Goal: Transaction & Acquisition: Obtain resource

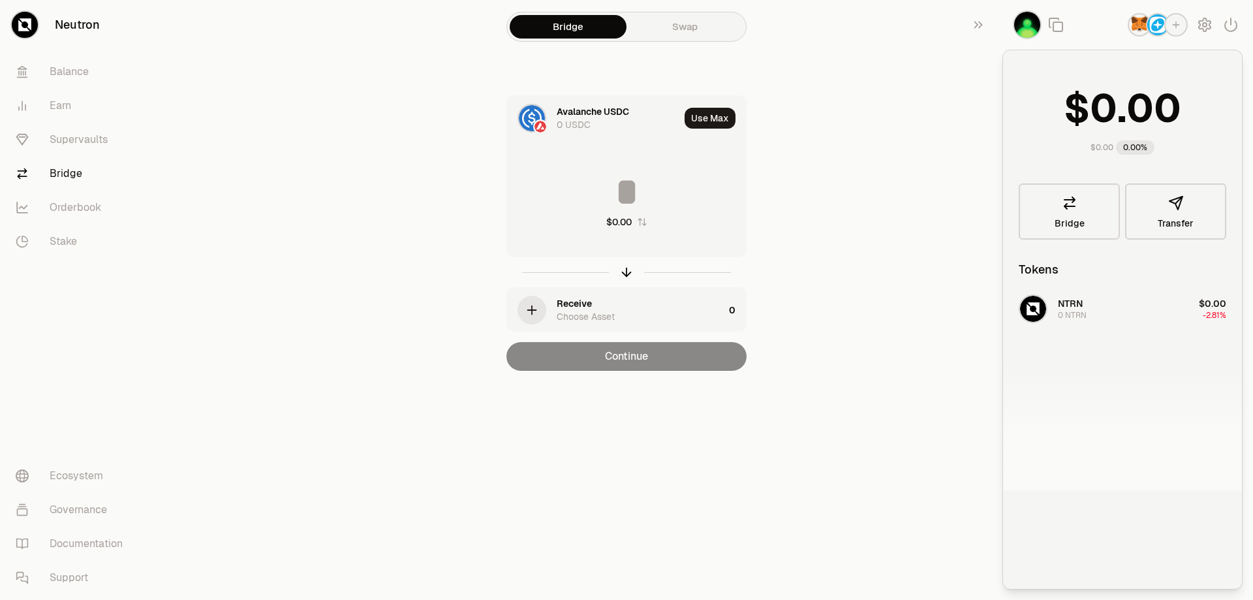
click at [1153, 20] on img "button" at bounding box center [1157, 24] width 21 height 21
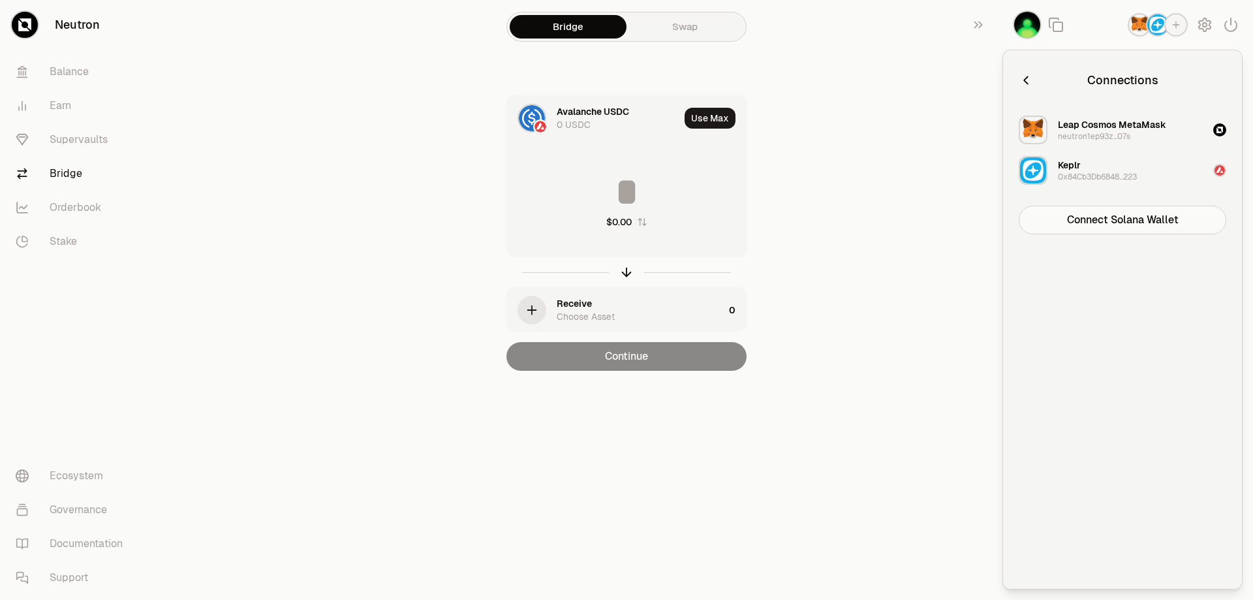
click at [1155, 136] on div "Leap Cosmos MetaMask neutron1ep93z...07s" at bounding box center [1111, 129] width 108 height 23
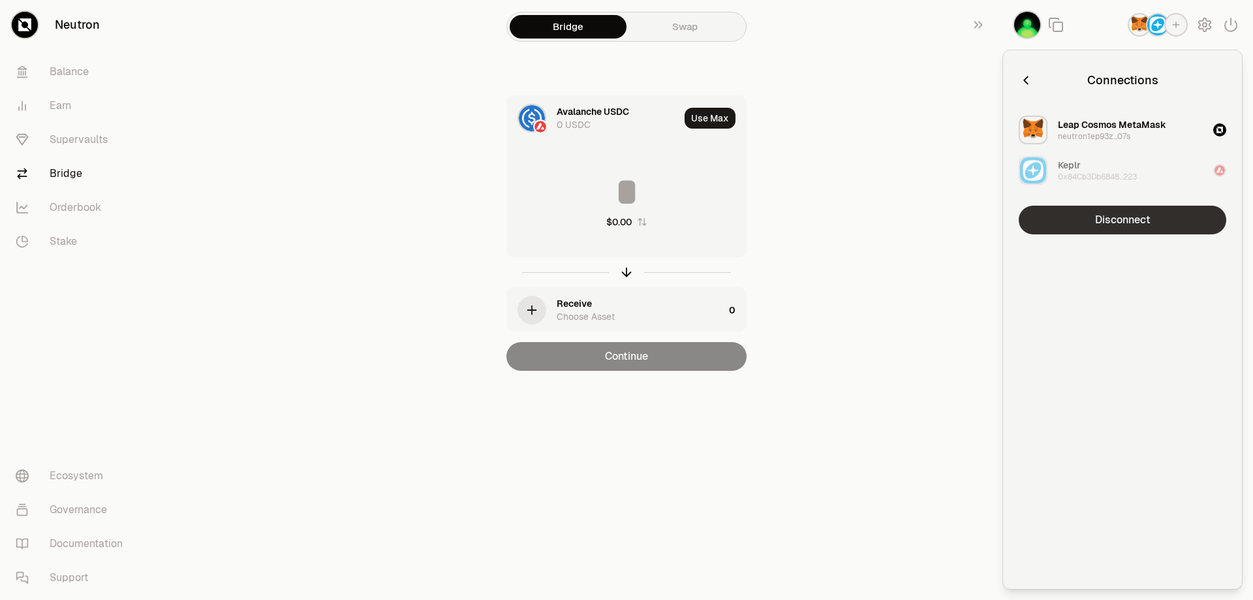
click at [1125, 222] on button "Disconnect" at bounding box center [1121, 219] width 207 height 29
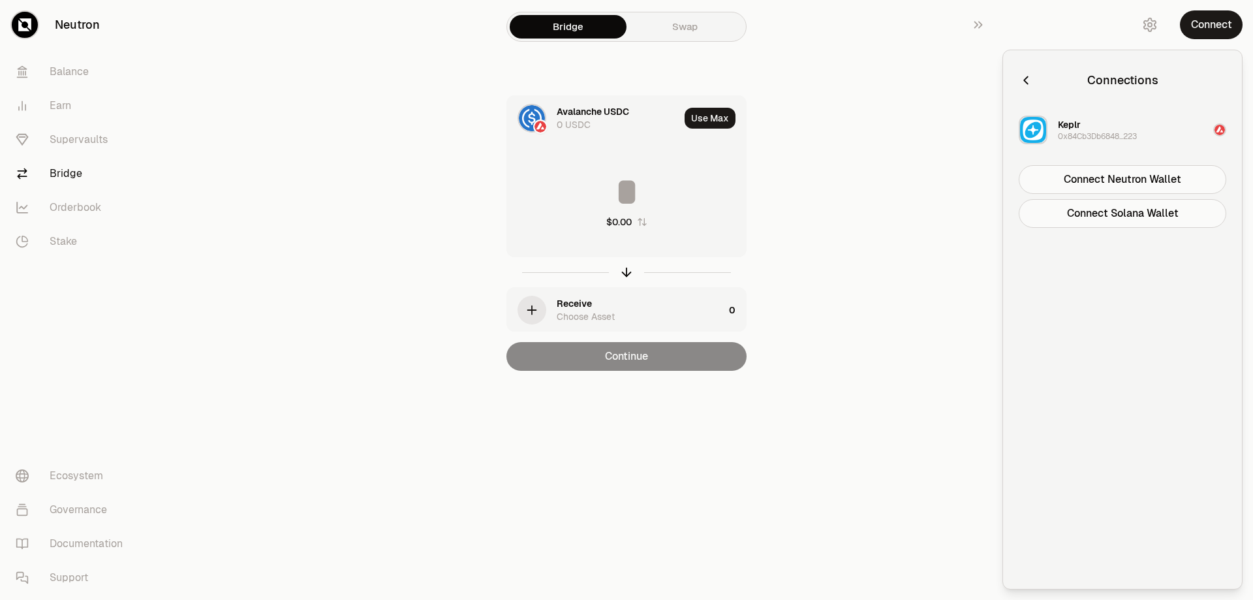
click at [1027, 80] on icon "button" at bounding box center [1025, 80] width 14 height 14
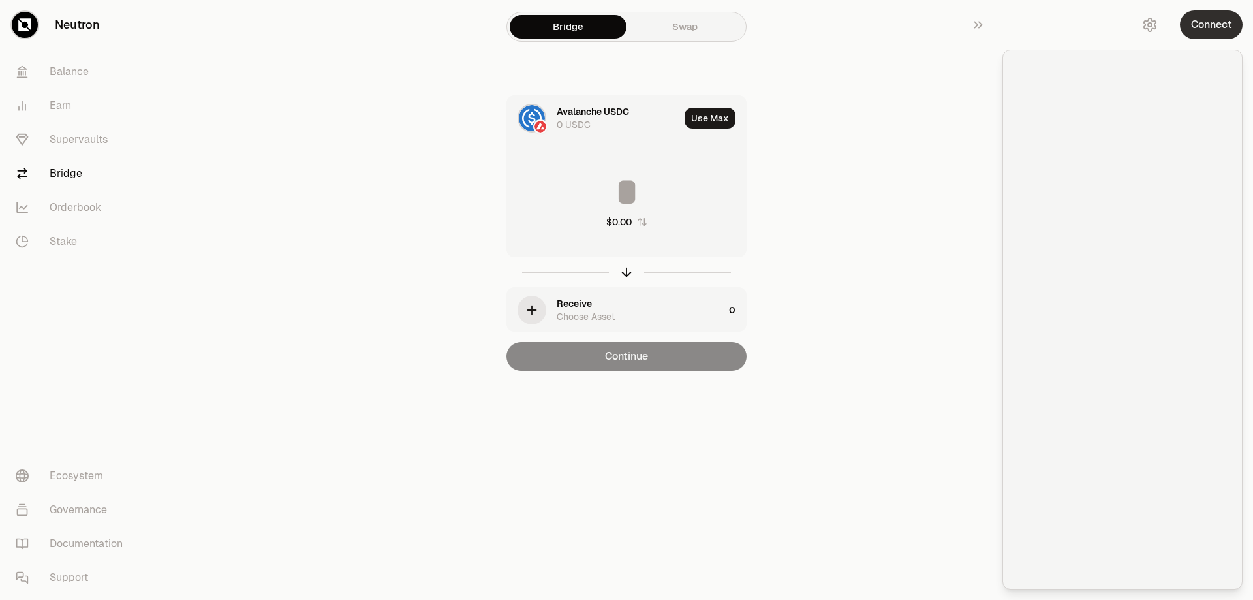
click at [1201, 21] on button "Connect" at bounding box center [1210, 24] width 63 height 29
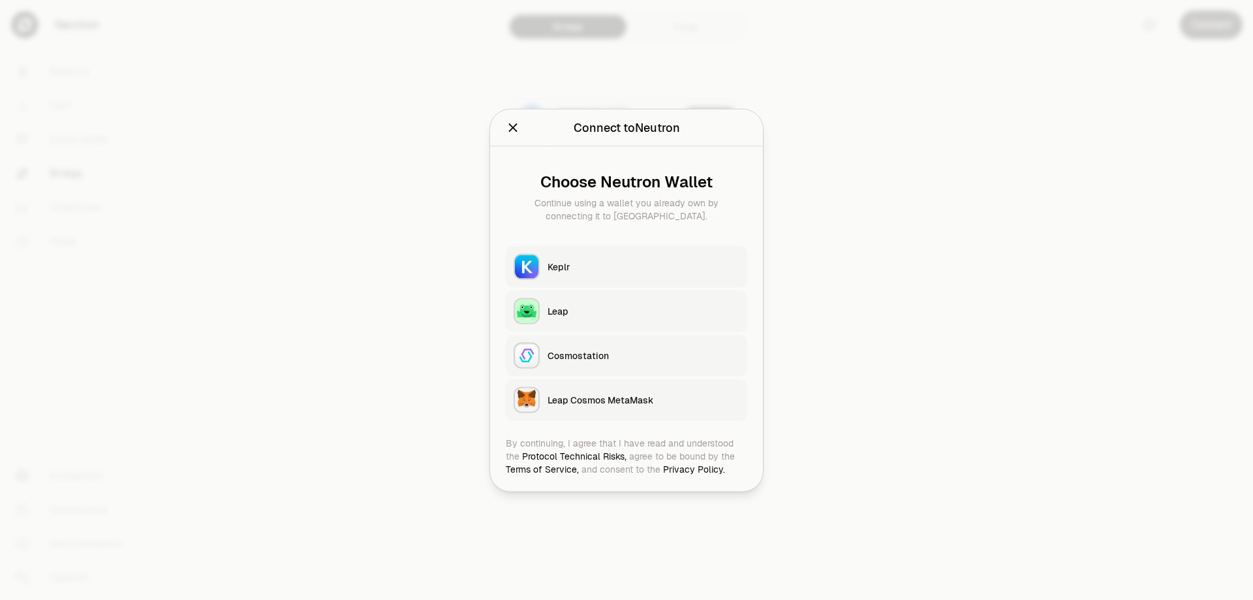
click at [515, 125] on icon "Close" at bounding box center [513, 127] width 8 height 8
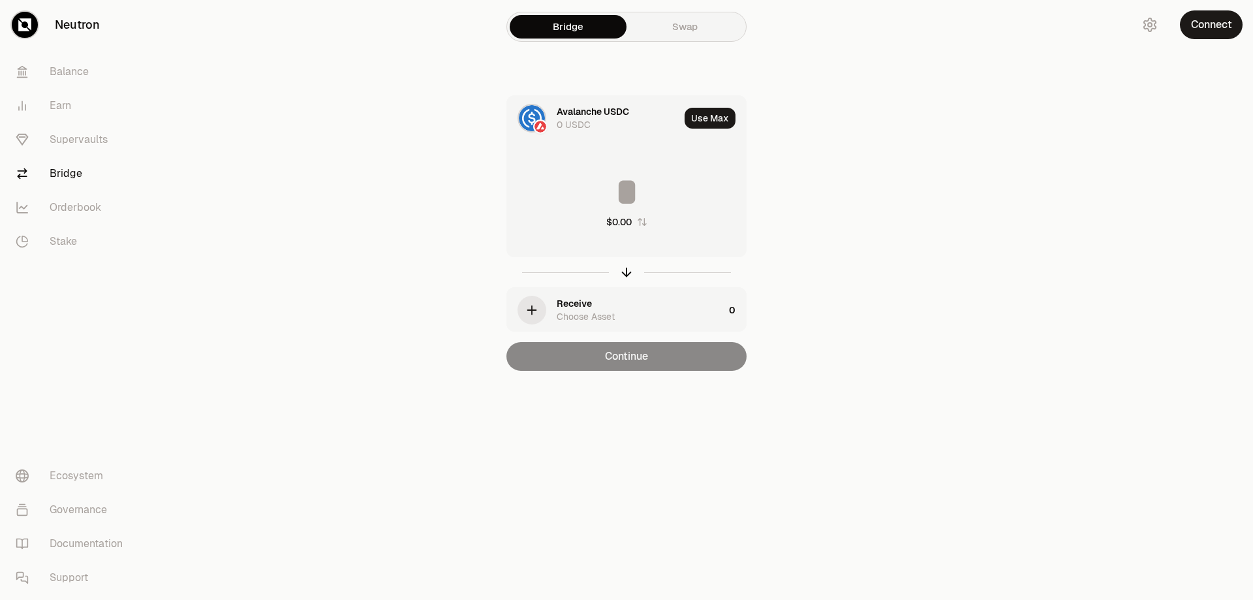
click at [619, 124] on div "Avalanche USDC 0 USDC" at bounding box center [617, 118] width 123 height 26
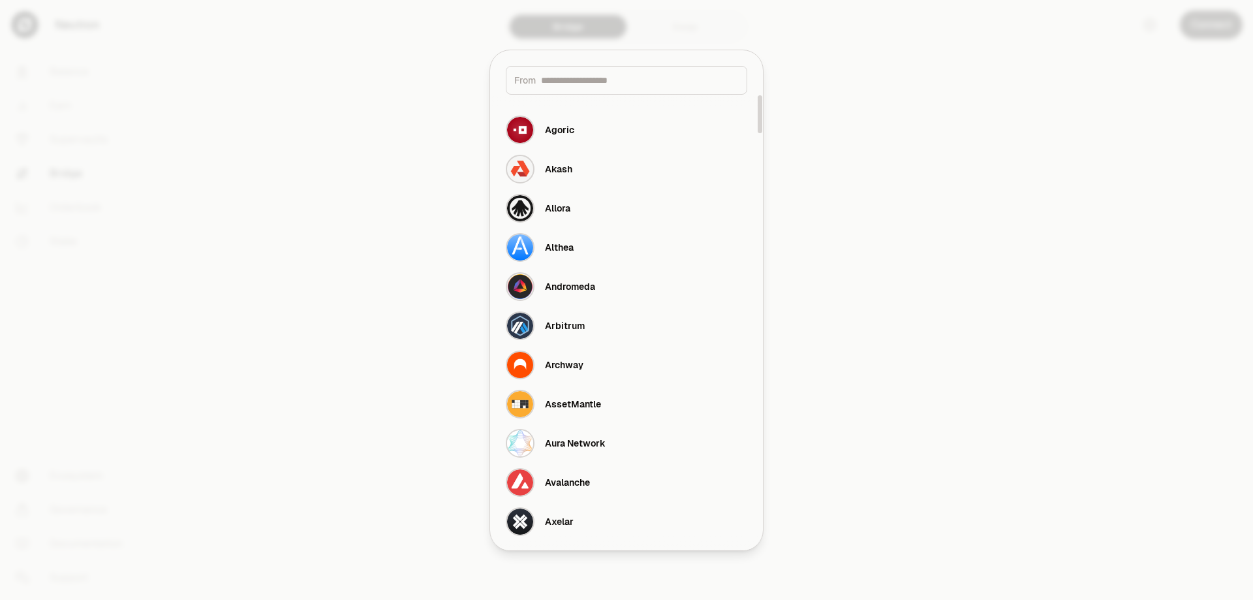
click at [1015, 58] on div at bounding box center [626, 300] width 1253 height 600
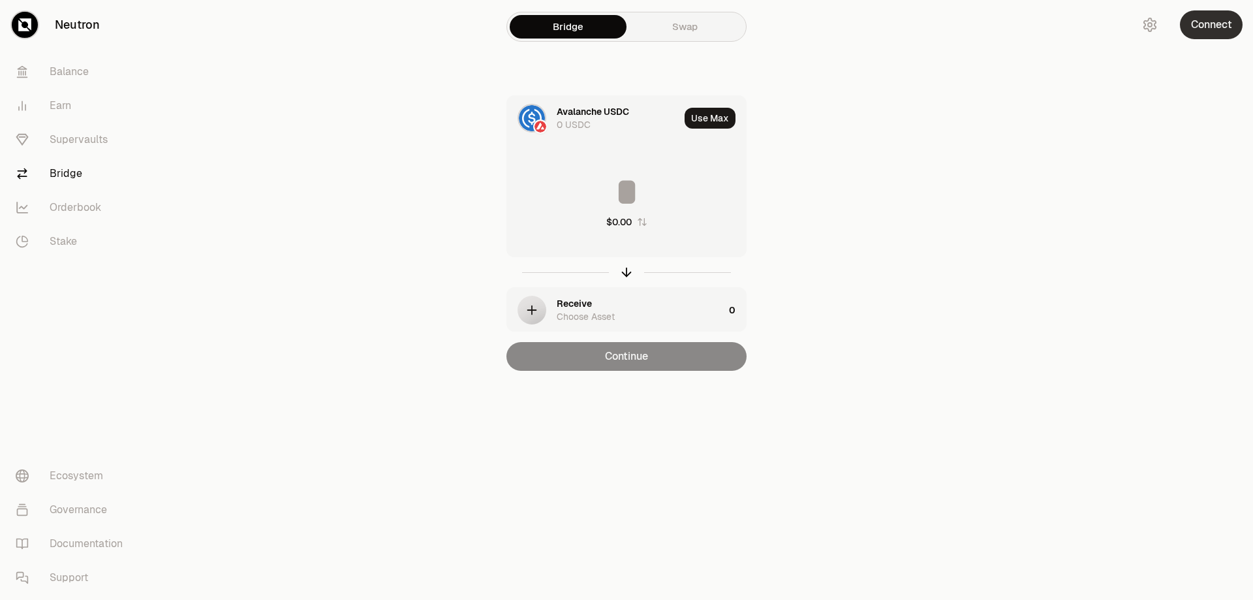
click at [1216, 25] on button "Connect" at bounding box center [1210, 24] width 63 height 29
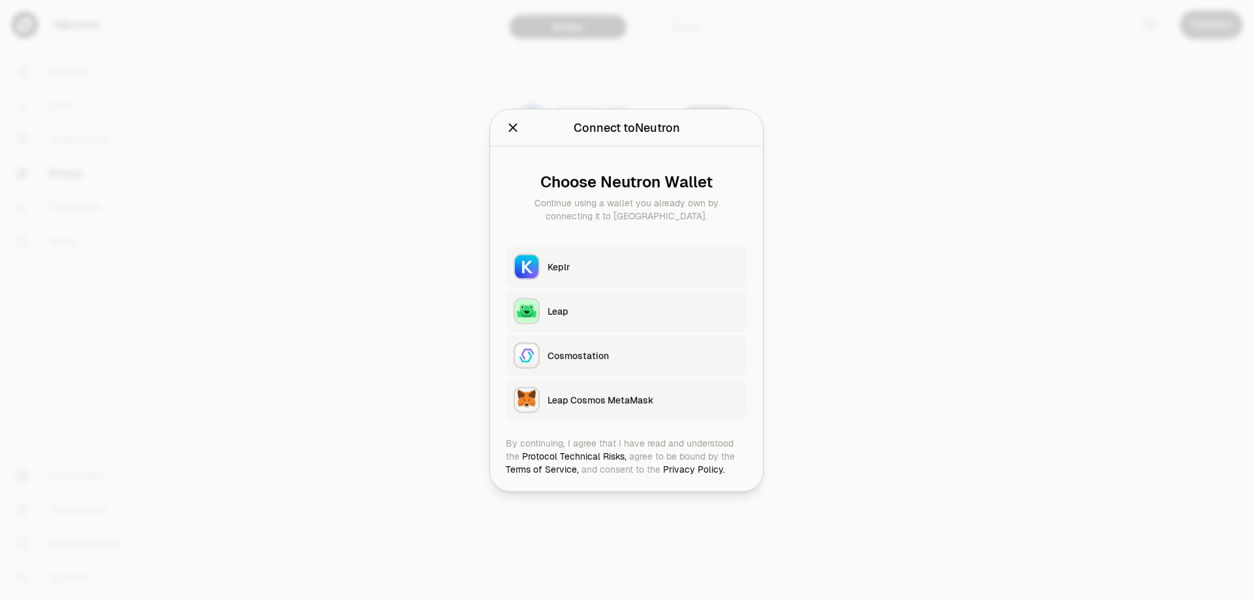
click at [629, 275] on button "Keplr" at bounding box center [626, 266] width 241 height 42
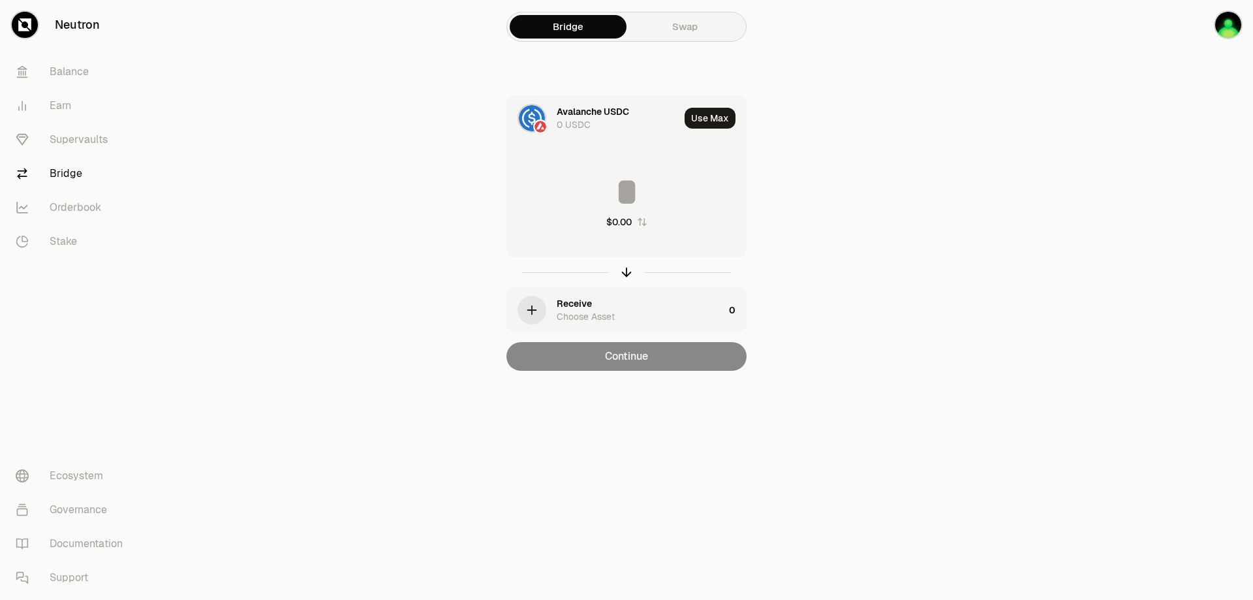
click at [673, 12] on div "Bridge Swap" at bounding box center [626, 27] width 240 height 30
click at [676, 25] on link "Swap" at bounding box center [684, 26] width 117 height 23
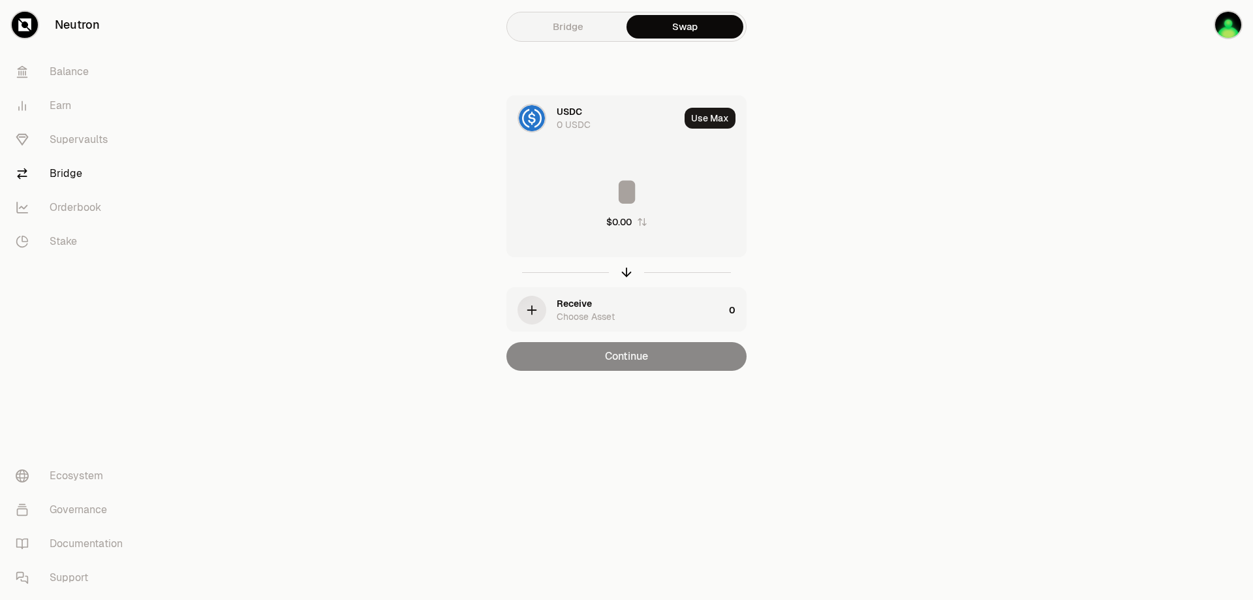
click at [596, 26] on link "Bridge" at bounding box center [567, 26] width 117 height 23
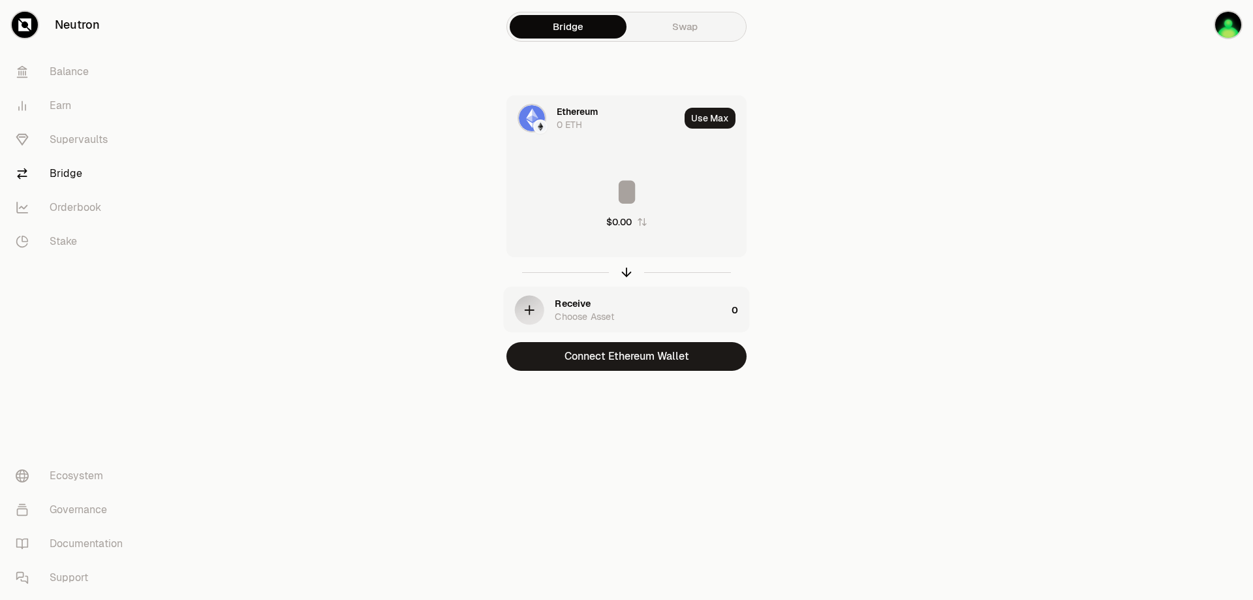
click at [622, 112] on div "Ethereum 0 ETH" at bounding box center [617, 118] width 123 height 26
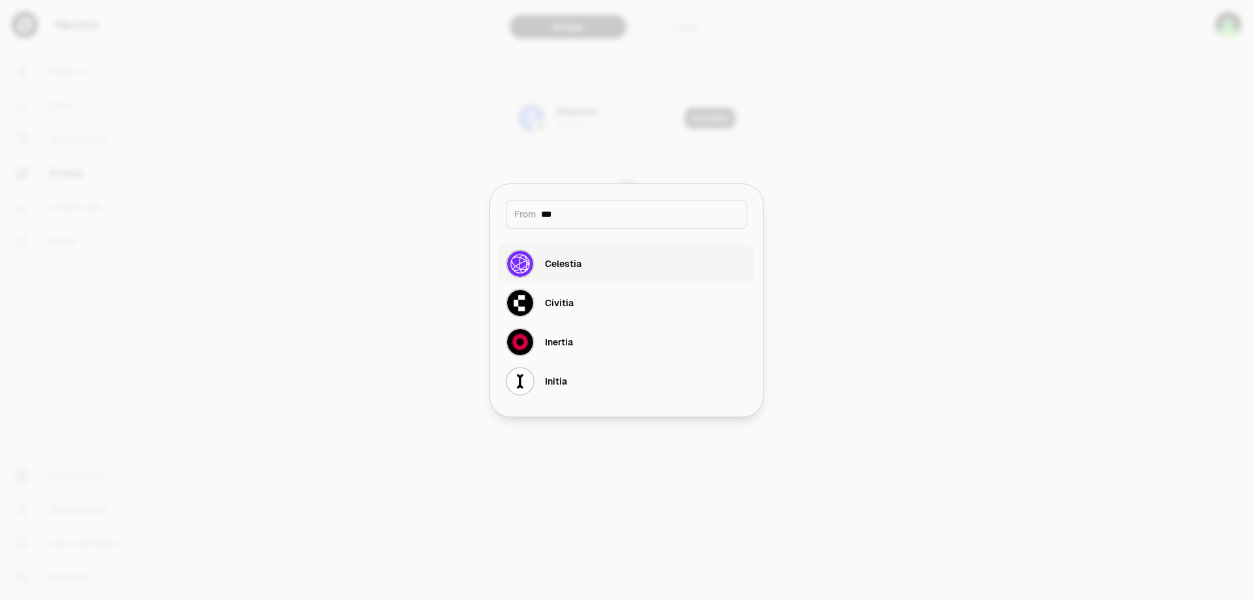
type input "***"
click at [643, 252] on button "Celestia" at bounding box center [626, 263] width 257 height 39
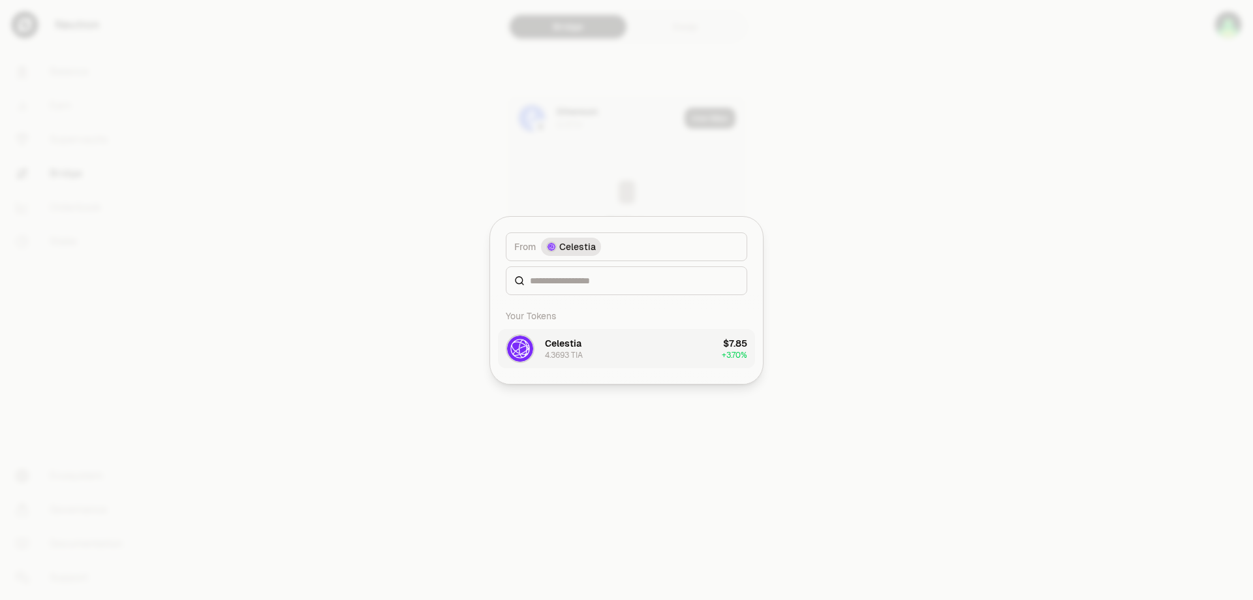
click at [592, 352] on button "Celestia 4.3693 TIA $7.85 + 3.70%" at bounding box center [626, 348] width 257 height 39
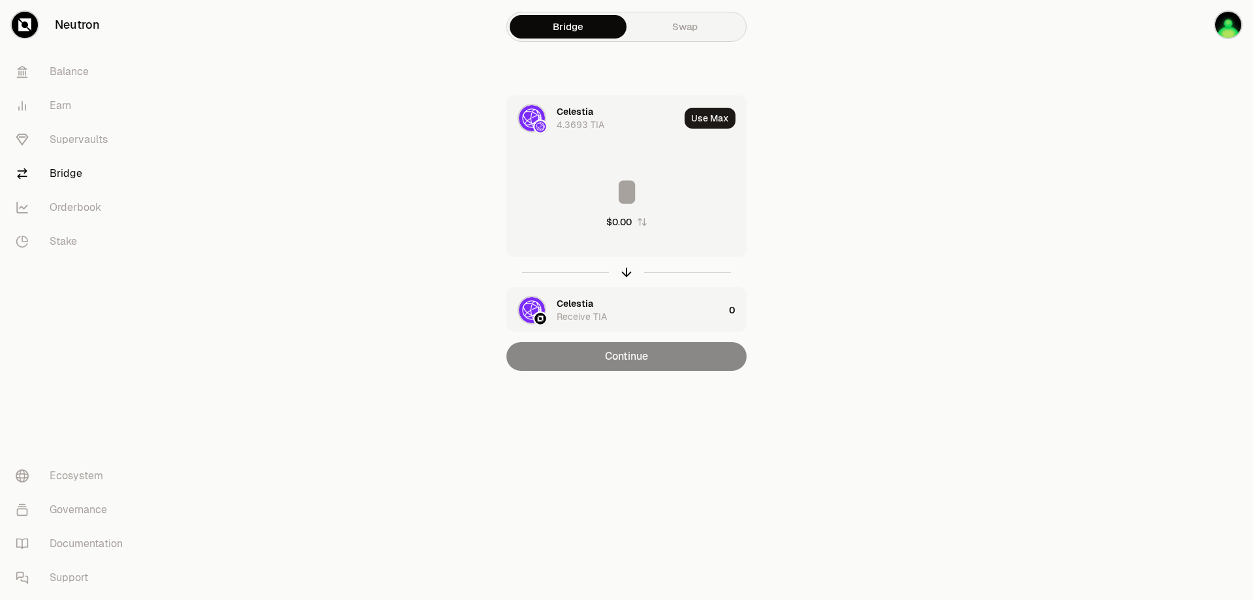
click at [627, 313] on div "Celestia Receive TIA" at bounding box center [639, 310] width 167 height 26
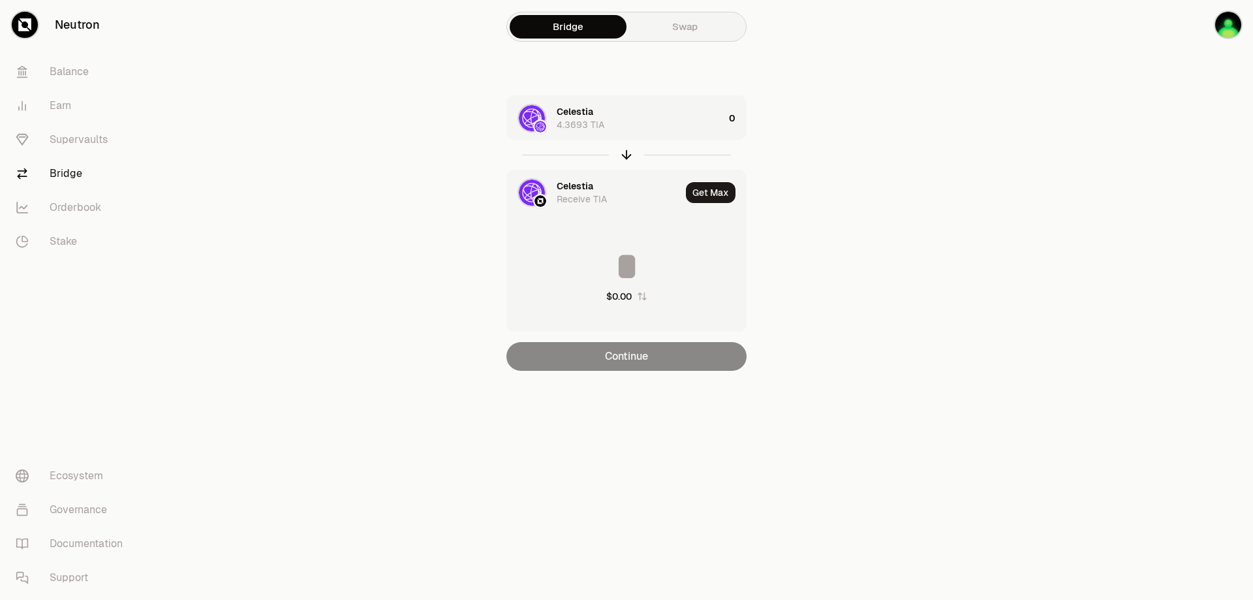
click at [633, 263] on input at bounding box center [626, 266] width 239 height 39
click at [621, 195] on div "Celestia Receive TIA" at bounding box center [618, 192] width 124 height 26
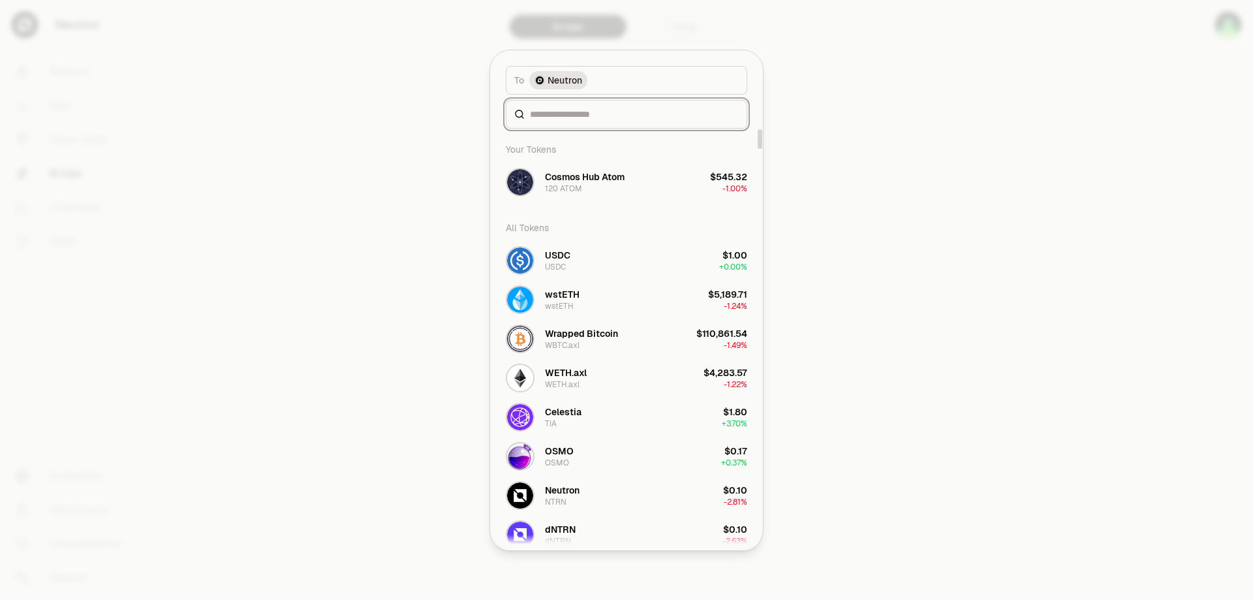
click at [621, 110] on input at bounding box center [634, 114] width 209 height 13
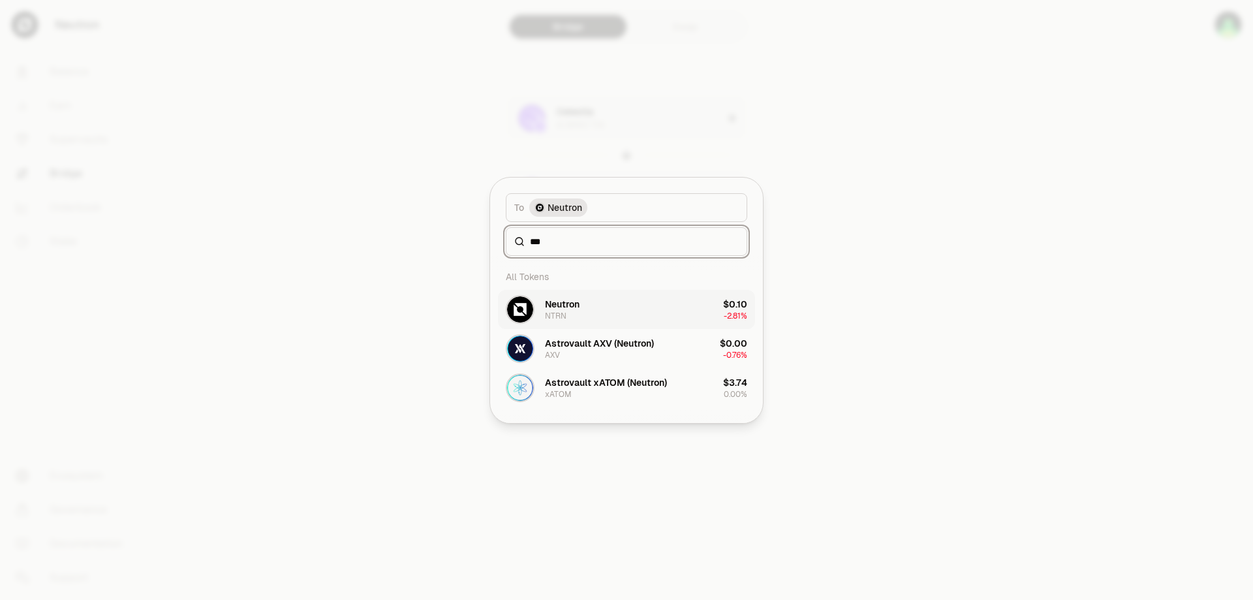
type input "***"
click at [648, 314] on button "Neutron NTRN $0.10 -2.81%" at bounding box center [626, 309] width 257 height 39
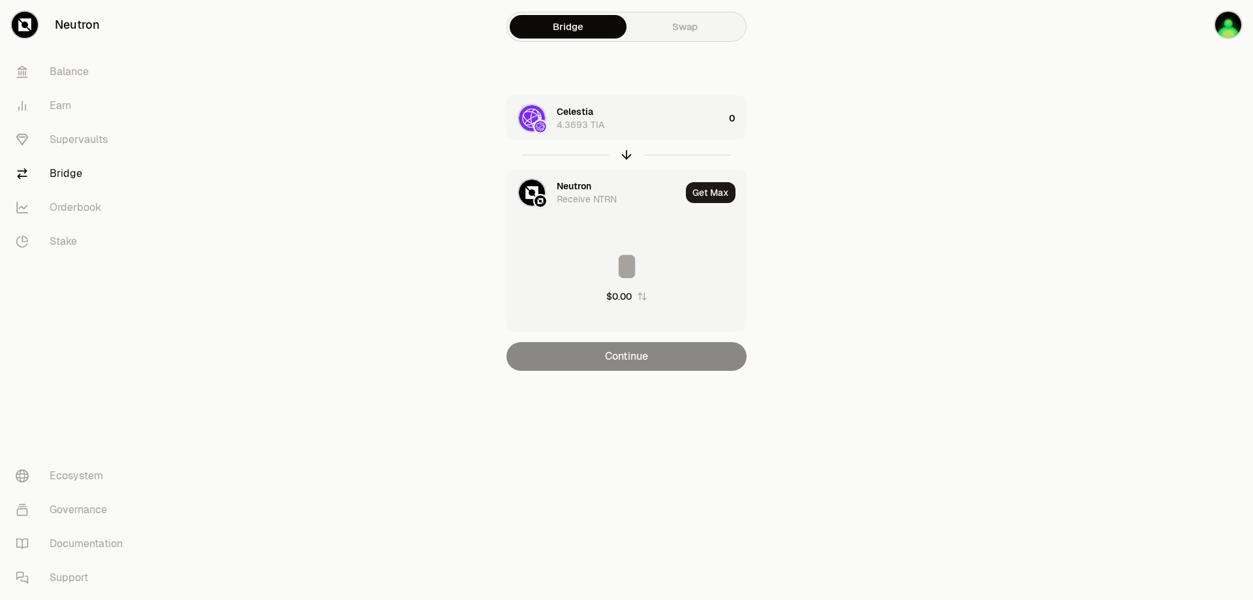
click at [628, 266] on input at bounding box center [626, 266] width 239 height 39
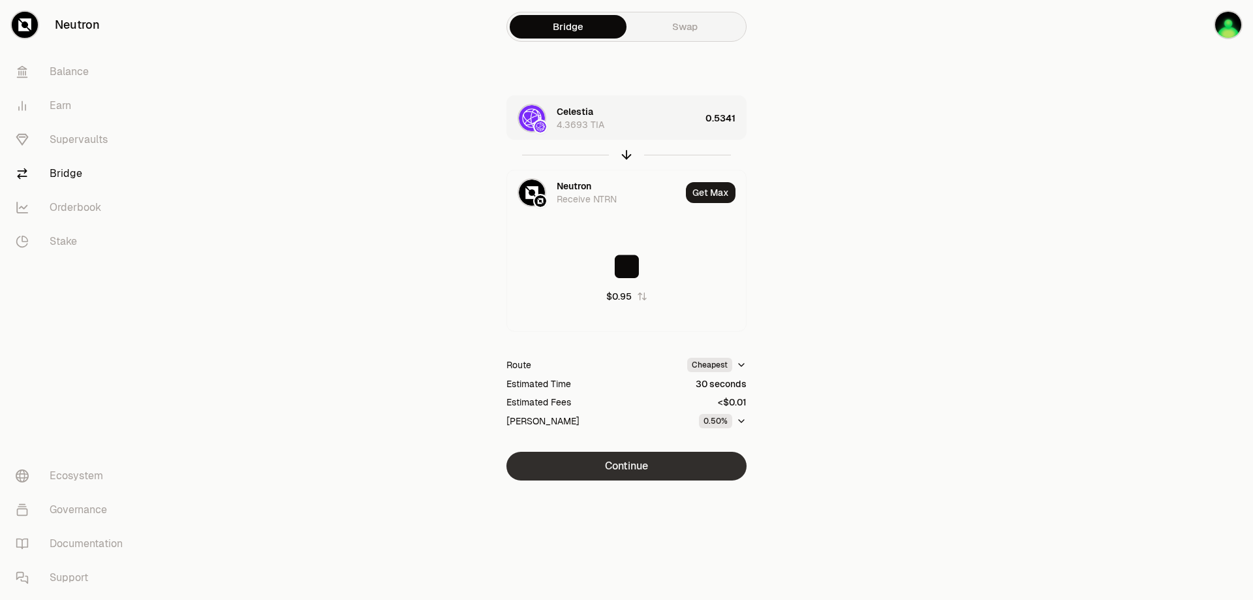
type input "**"
click at [679, 466] on button "Continue" at bounding box center [626, 465] width 240 height 29
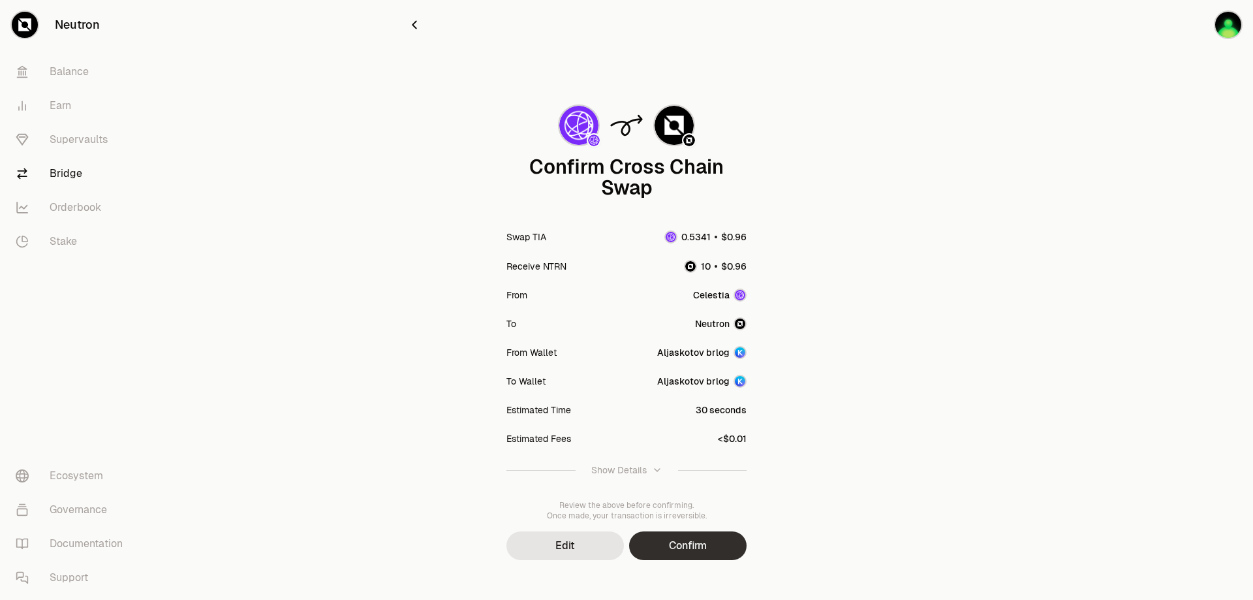
click at [691, 545] on button "Confirm" at bounding box center [687, 545] width 117 height 29
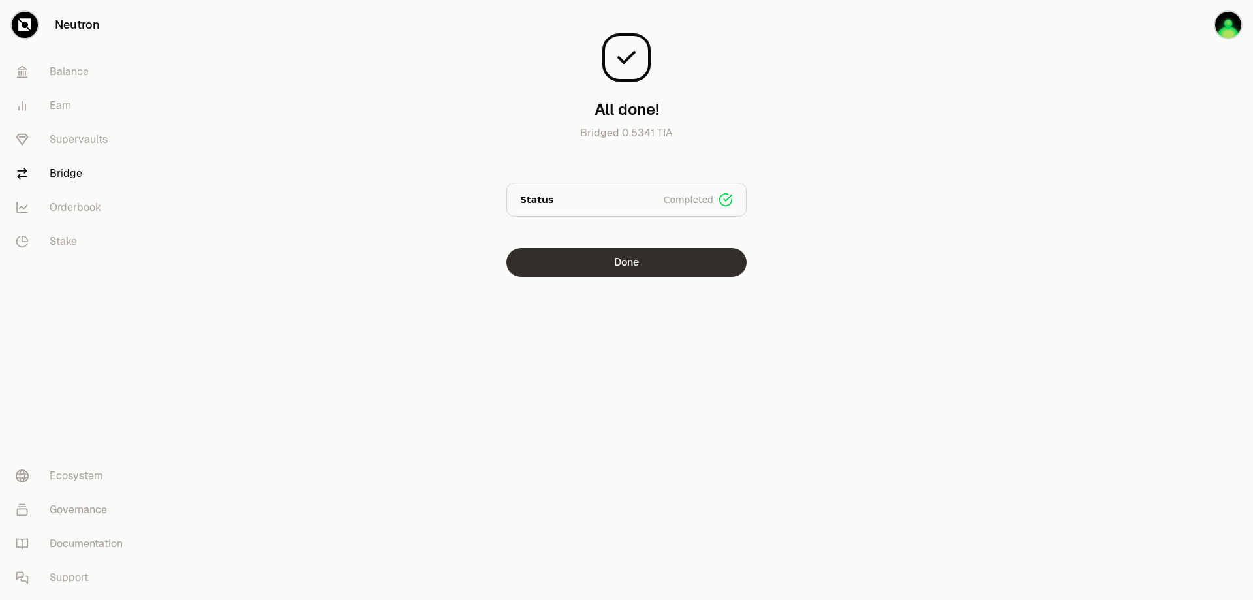
click at [716, 264] on button "Done" at bounding box center [626, 262] width 240 height 29
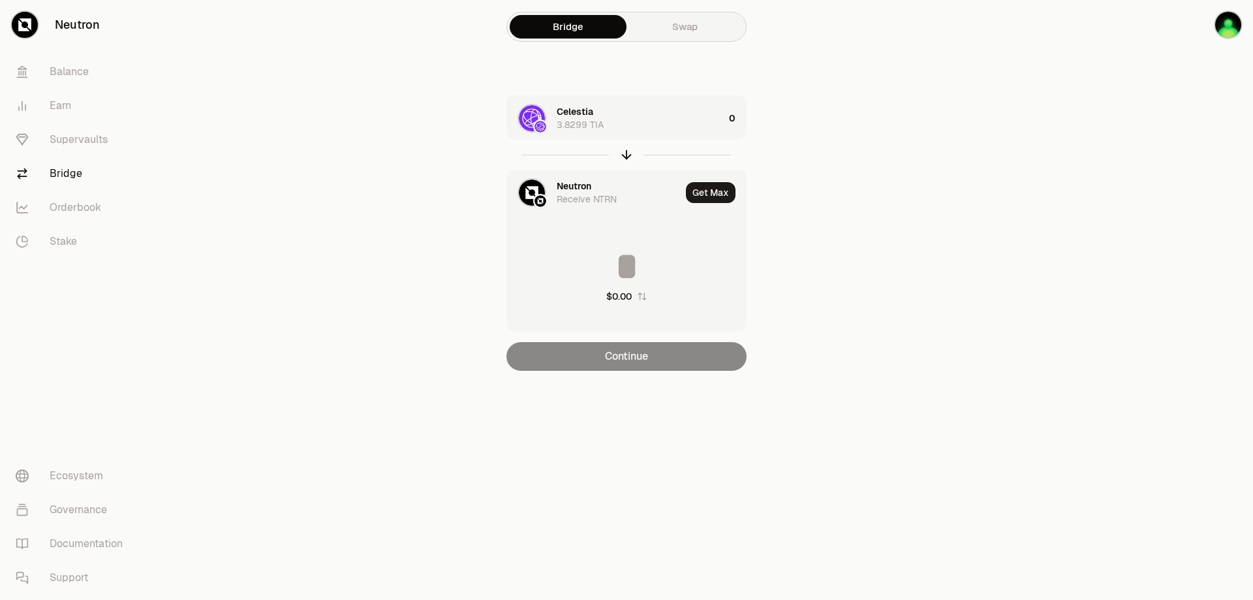
drag, startPoint x: 1161, startPoint y: 153, endPoint x: 1157, endPoint y: 147, distance: 7.1
click at [1161, 153] on div at bounding box center [1179, 211] width 146 height 423
